Goal: Task Accomplishment & Management: Use online tool/utility

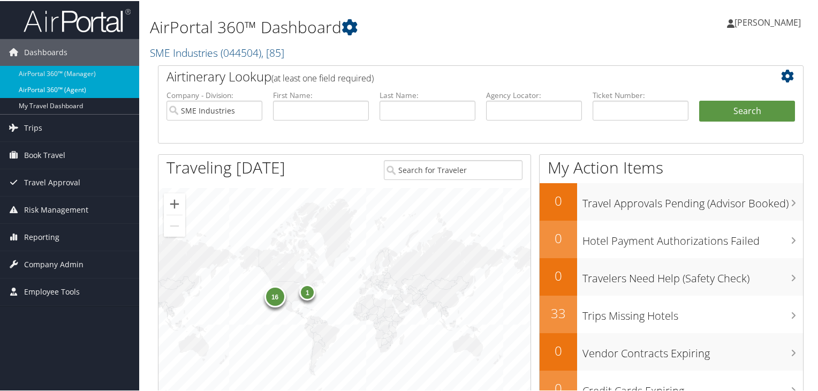
click at [94, 85] on link "AirPortal 360™ (Agent)" at bounding box center [69, 89] width 139 height 16
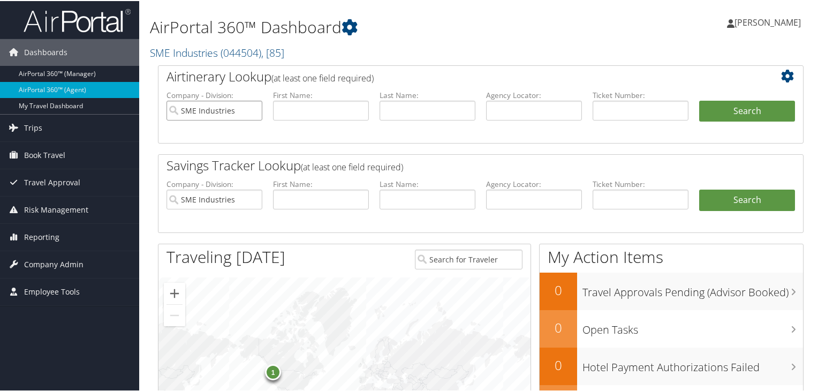
click at [253, 108] on input "SME Industries" at bounding box center [214, 110] width 96 height 20
click at [250, 197] on input "SME Industries" at bounding box center [214, 198] width 96 height 20
click at [527, 111] on input "text" at bounding box center [534, 110] width 96 height 20
paste input "DJ1LCN"
type input "DJ1LCN"
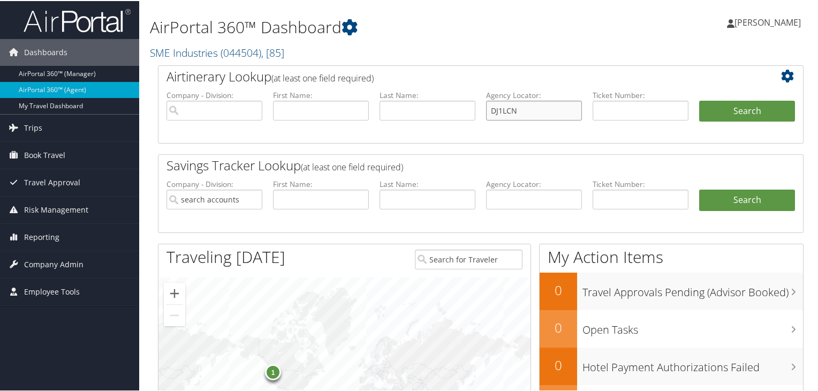
click at [699, 100] on button "Search" at bounding box center [747, 110] width 96 height 21
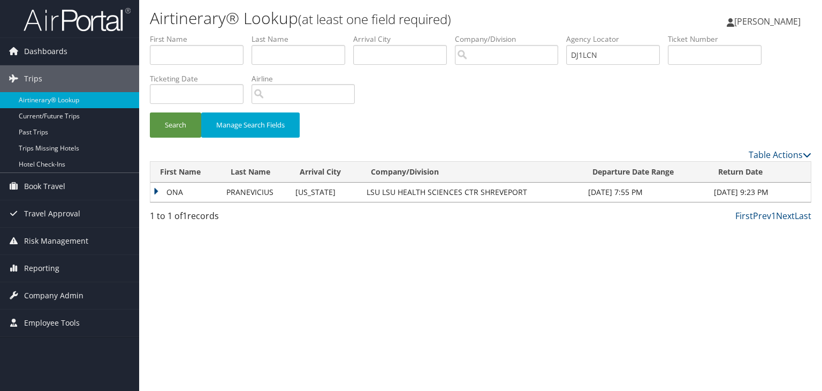
click at [153, 191] on td "ONA" at bounding box center [185, 191] width 71 height 19
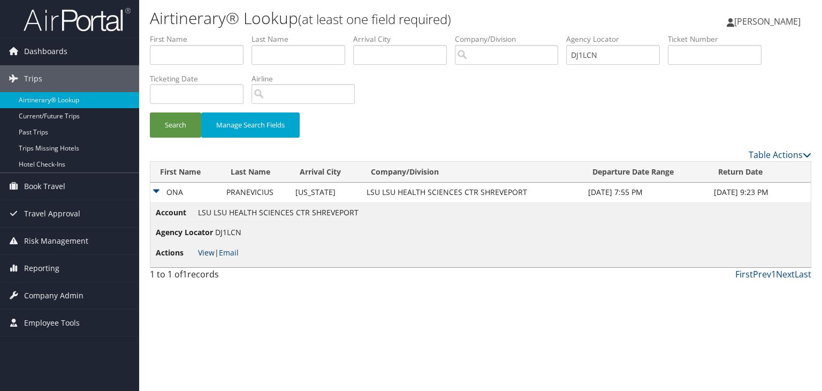
click at [200, 250] on link "View" at bounding box center [206, 252] width 17 height 10
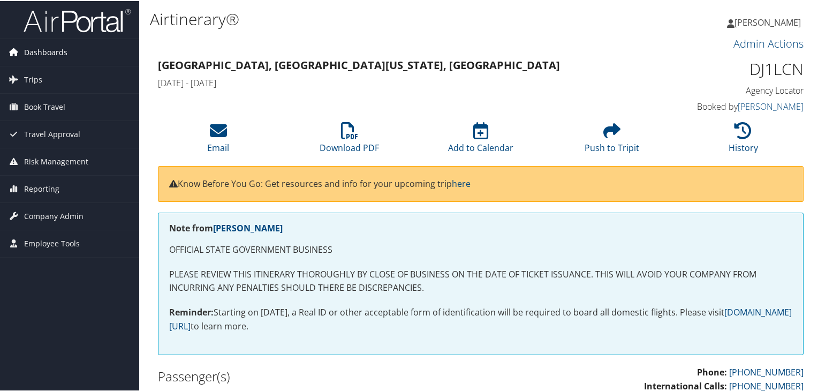
click at [47, 53] on span "Dashboards" at bounding box center [45, 51] width 43 height 27
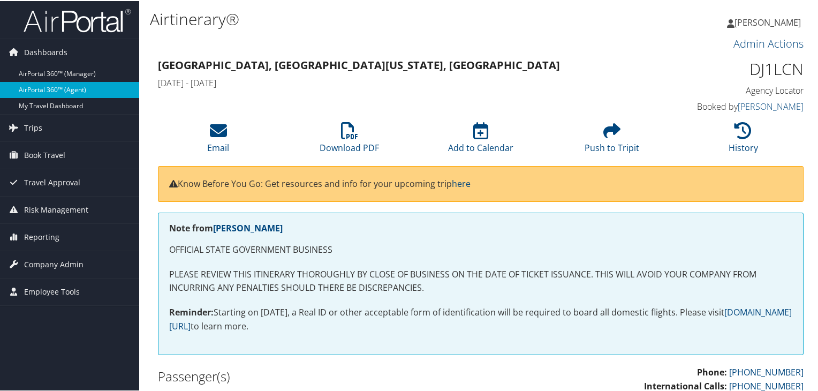
click at [71, 90] on link "AirPortal 360™ (Agent)" at bounding box center [69, 89] width 139 height 16
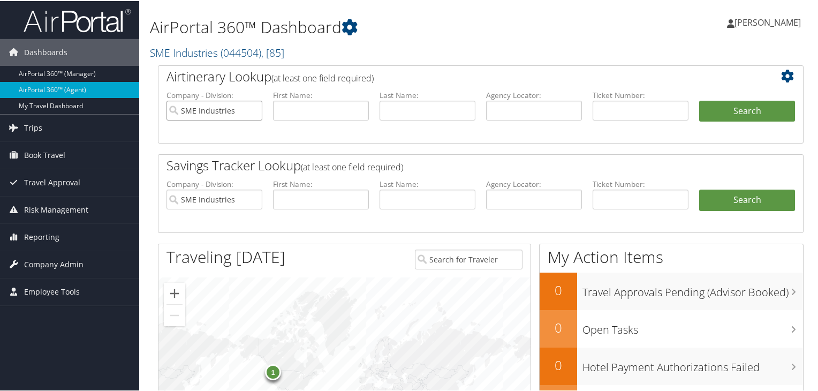
click at [251, 112] on input "SME Industries" at bounding box center [214, 110] width 96 height 20
click at [252, 195] on input "SME Industries" at bounding box center [214, 198] width 96 height 20
click at [529, 108] on input "text" at bounding box center [534, 110] width 96 height 20
paste input "DJ1LCN"
type input "DJ1LCN"
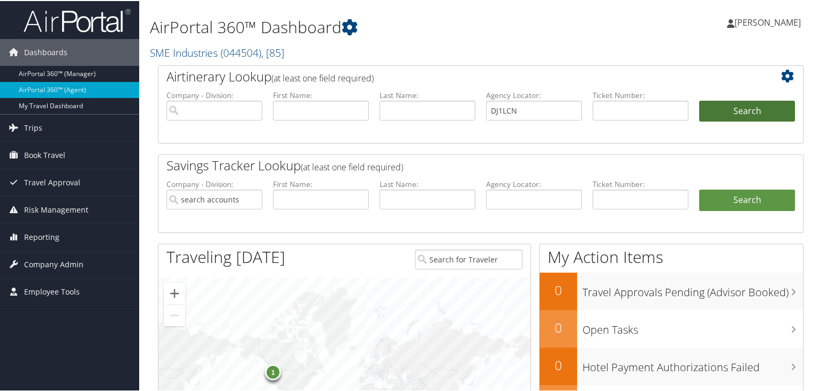
click at [711, 109] on button "Search" at bounding box center [747, 110] width 96 height 21
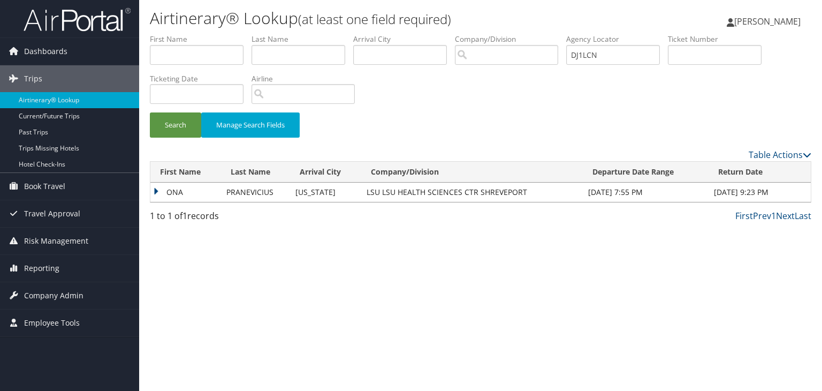
click at [156, 190] on td "ONA" at bounding box center [185, 191] width 71 height 19
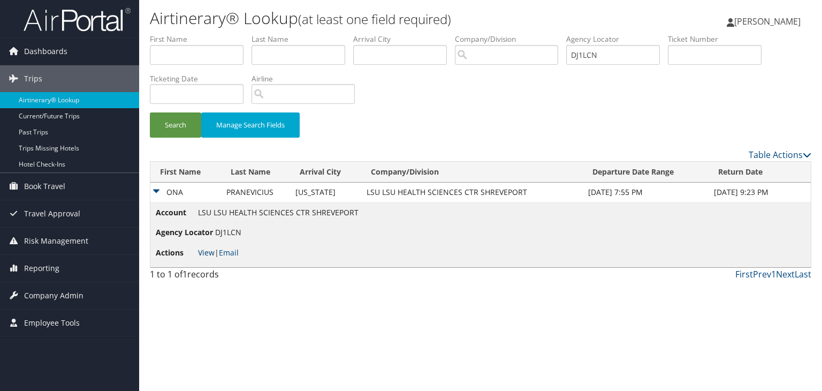
click at [207, 253] on link "View" at bounding box center [206, 252] width 17 height 10
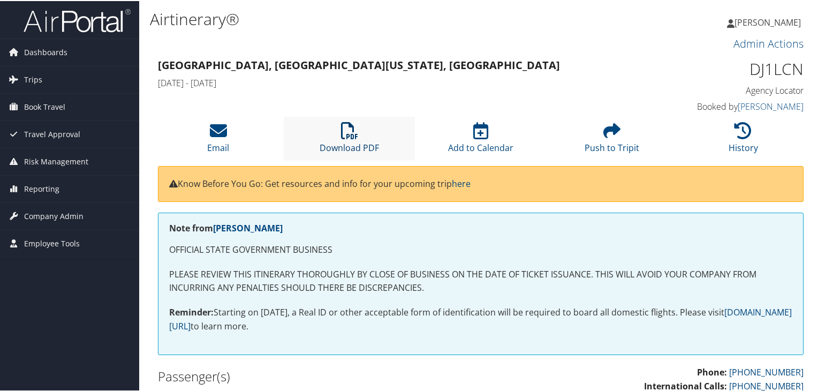
click at [347, 134] on icon at bounding box center [349, 129] width 17 height 17
